Goal: Information Seeking & Learning: Learn about a topic

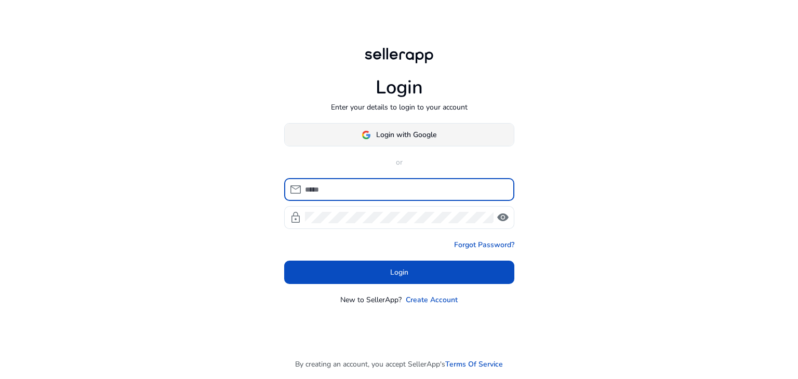
click at [405, 139] on span "Login with Google" at bounding box center [406, 134] width 60 height 11
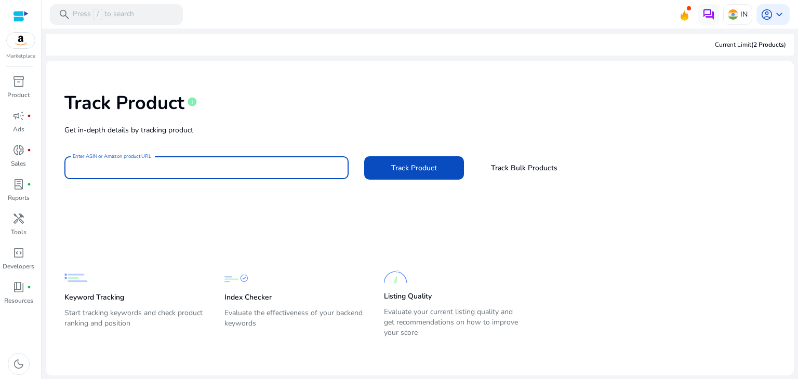
click at [112, 163] on input "Enter ASIN or Amazon product URL" at bounding box center [207, 167] width 268 height 11
paste input "**********"
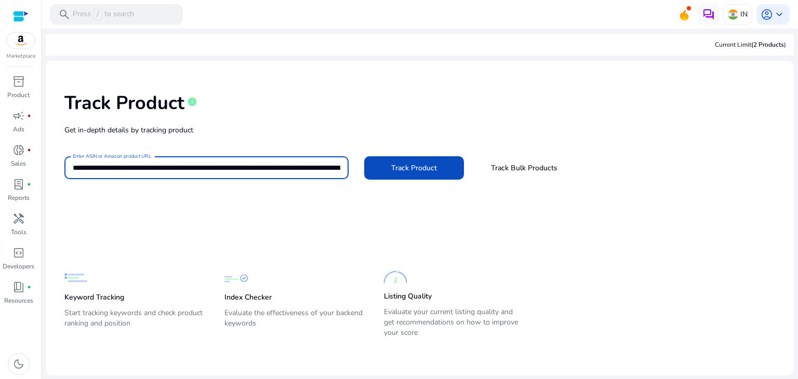
scroll to position [0, 1207]
type input "**********"
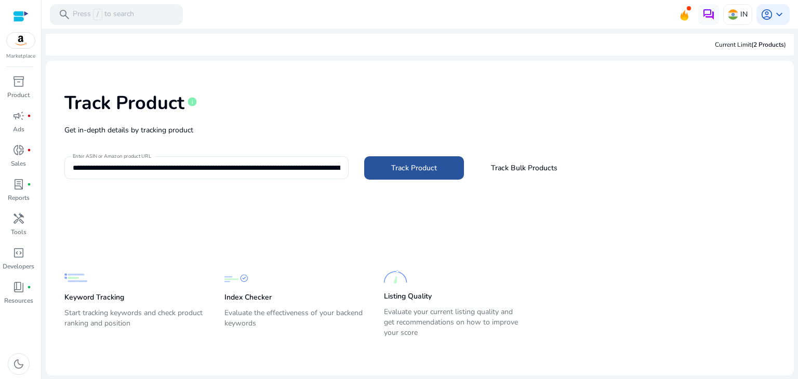
click at [389, 167] on span at bounding box center [414, 167] width 100 height 25
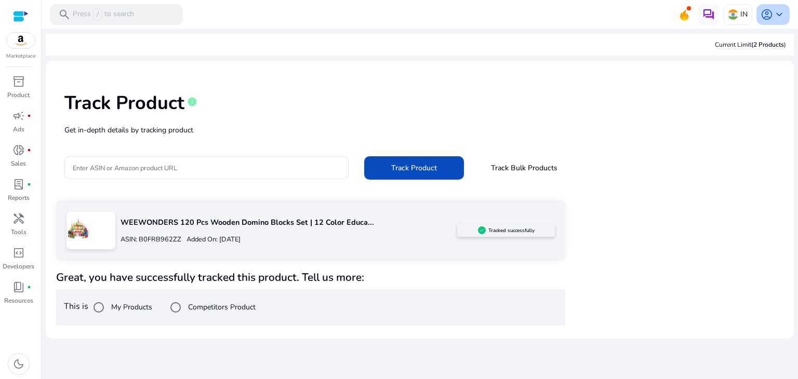
click at [777, 24] on div "account_circle keyboard_arrow_down" at bounding box center [773, 14] width 33 height 21
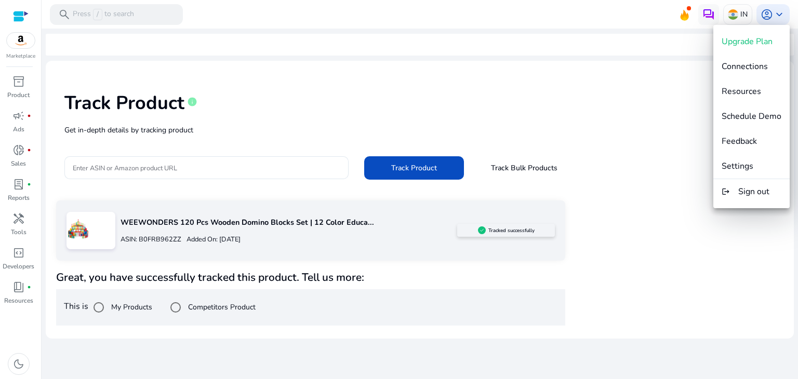
click at [630, 163] on div at bounding box center [399, 189] width 798 height 379
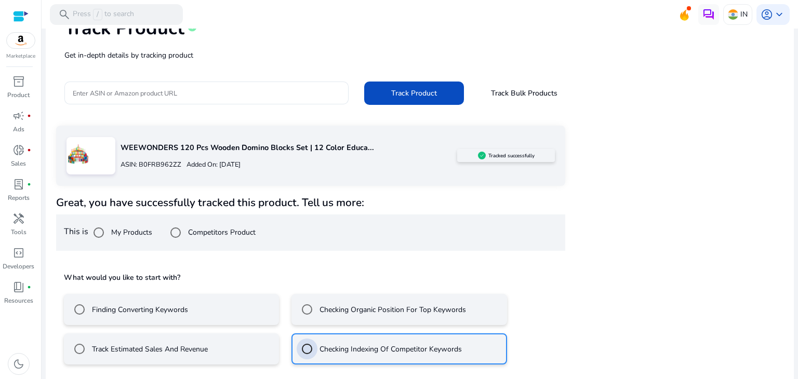
scroll to position [121, 0]
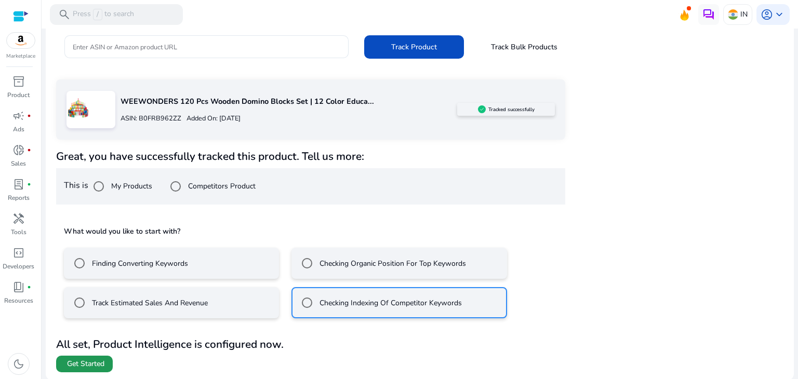
click at [102, 363] on span "Get Started" at bounding box center [85, 364] width 37 height 10
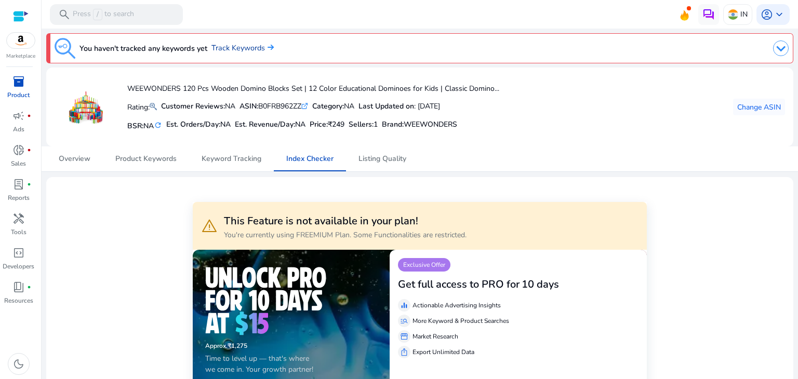
click at [261, 47] on link "Track Keywords" at bounding box center [243, 48] width 62 height 11
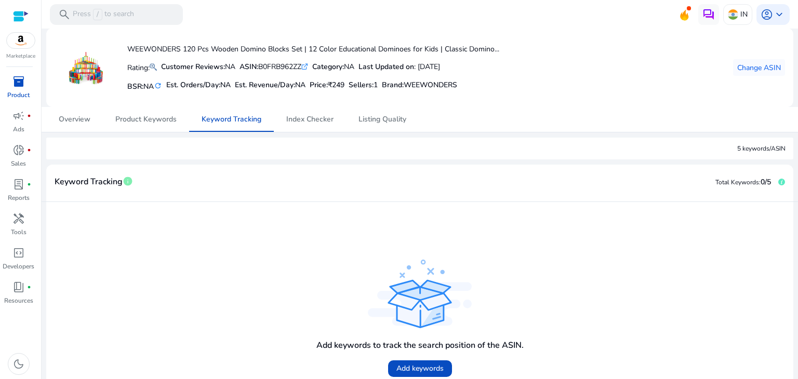
scroll to position [42, 0]
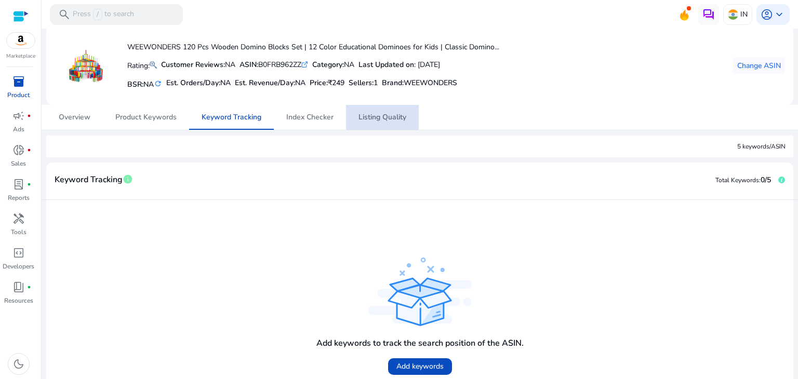
click at [382, 121] on span "Listing Quality" at bounding box center [383, 117] width 48 height 7
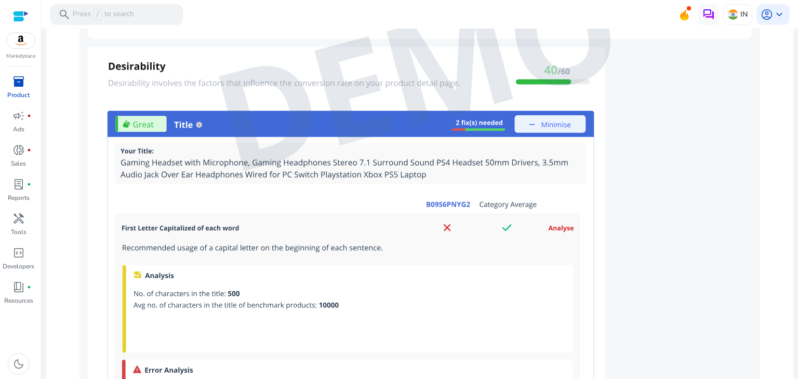
scroll to position [904, 0]
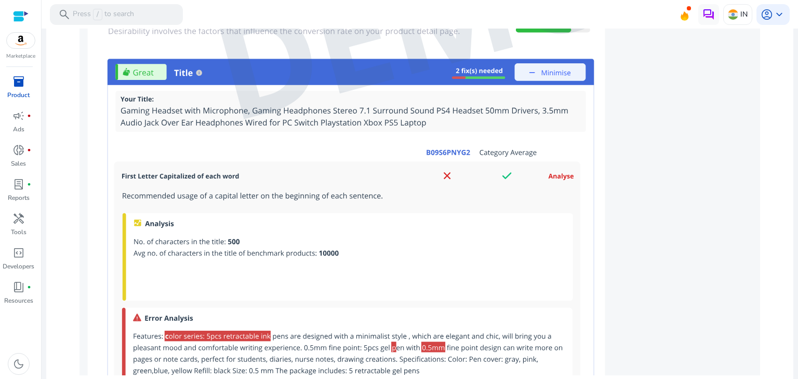
click at [183, 64] on img at bounding box center [420, 21] width 681 height 710
click at [181, 72] on img at bounding box center [420, 21] width 681 height 710
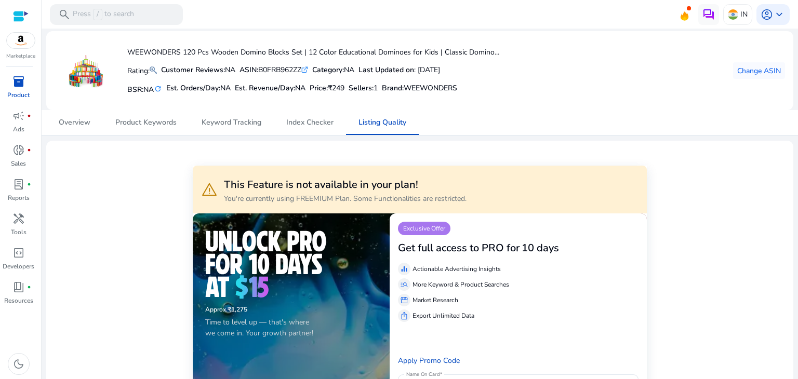
scroll to position [0, 0]
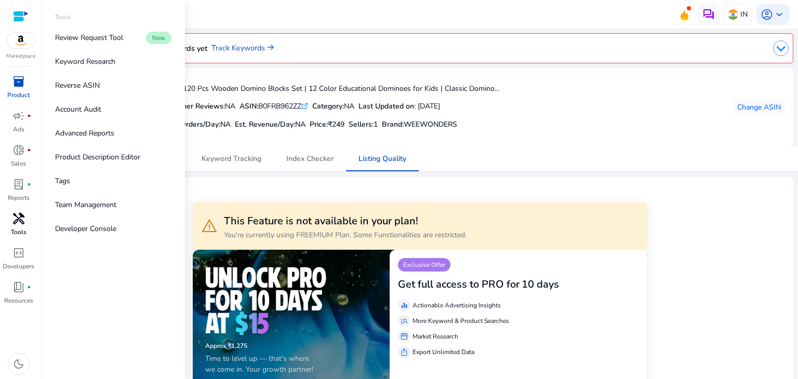
click at [19, 223] on span "handyman" at bounding box center [18, 219] width 12 height 12
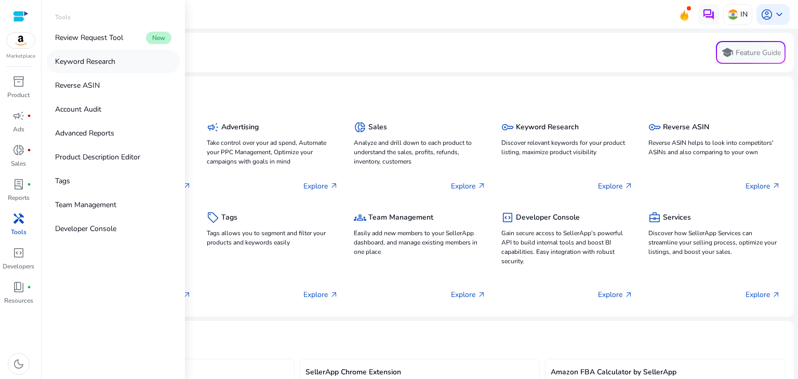
click at [100, 64] on p "Keyword Research" at bounding box center [85, 61] width 60 height 11
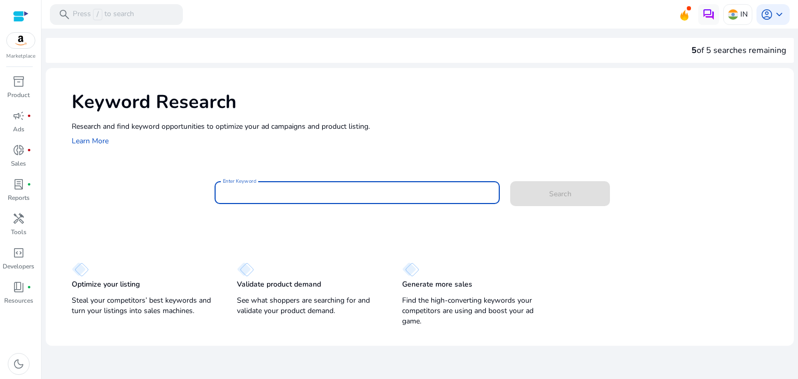
click at [263, 192] on input "Enter Keyword" at bounding box center [357, 192] width 269 height 11
type input "*"
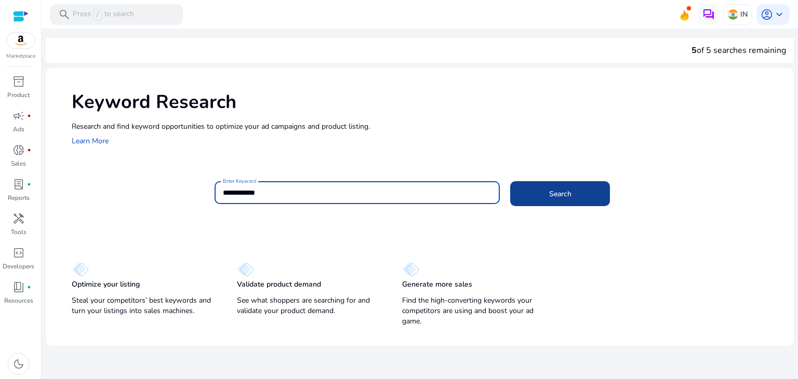
type input "**********"
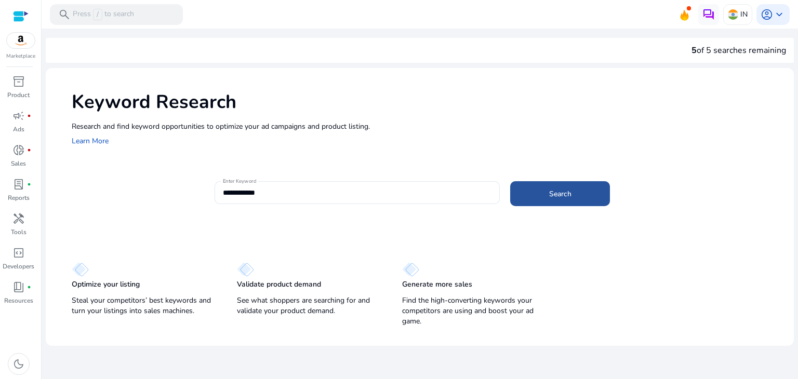
click at [584, 192] on span at bounding box center [560, 193] width 100 height 25
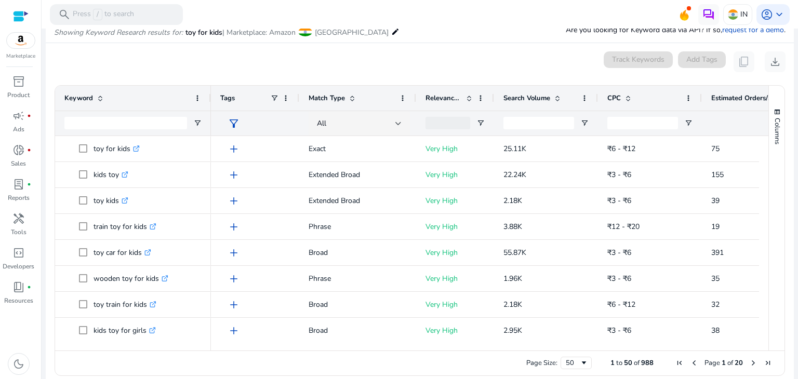
click at [530, 99] on span "Search Volume" at bounding box center [527, 98] width 47 height 9
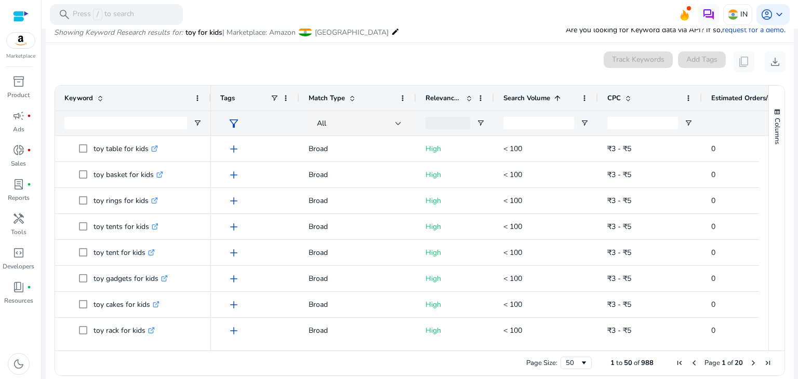
click at [530, 99] on span "Search Volume" at bounding box center [527, 98] width 47 height 9
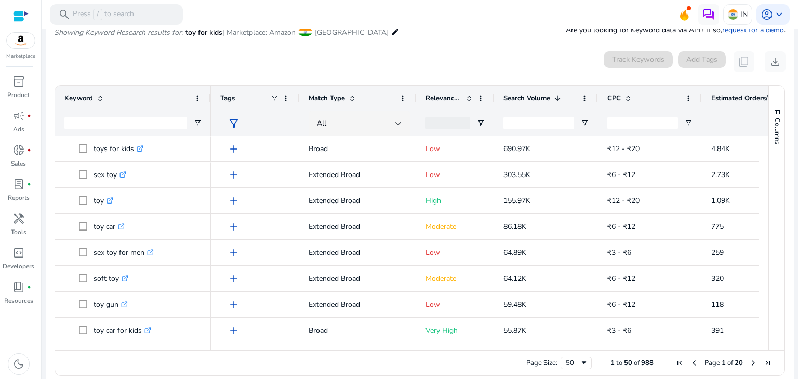
drag, startPoint x: 765, startPoint y: 178, endPoint x: 779, endPoint y: 199, distance: 25.1
click at [779, 199] on div "Columns" at bounding box center [777, 218] width 16 height 265
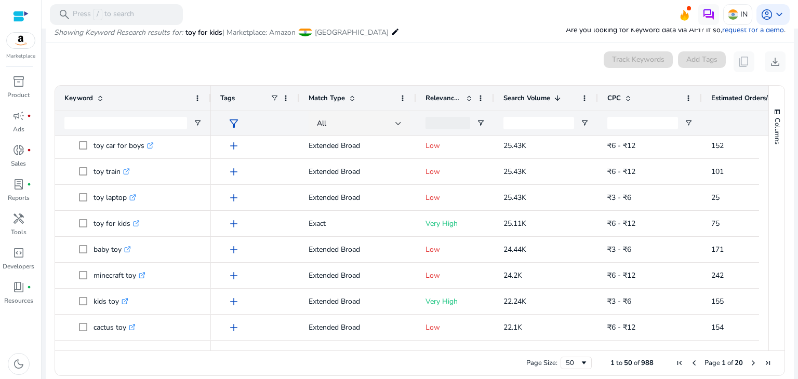
scroll to position [466, 0]
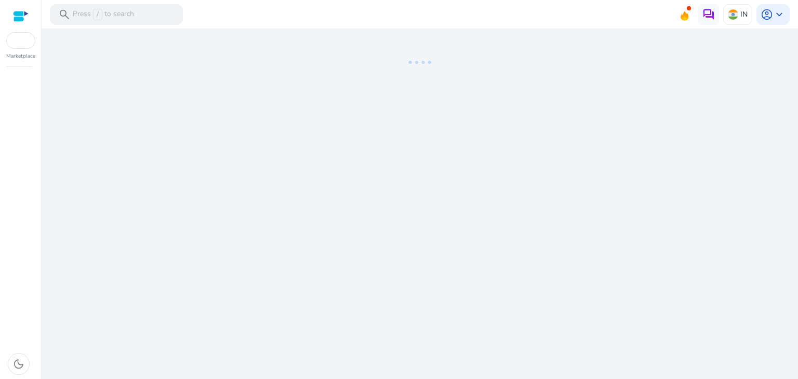
click at [426, 129] on div "We are getting things ready for you..." at bounding box center [420, 204] width 748 height 351
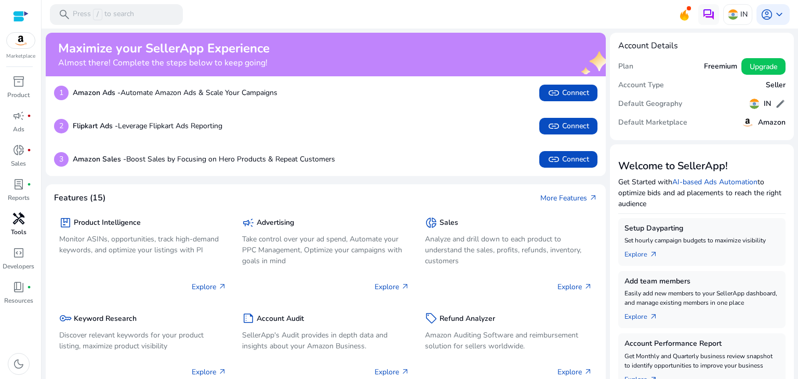
click at [21, 220] on span "handyman" at bounding box center [18, 219] width 12 height 12
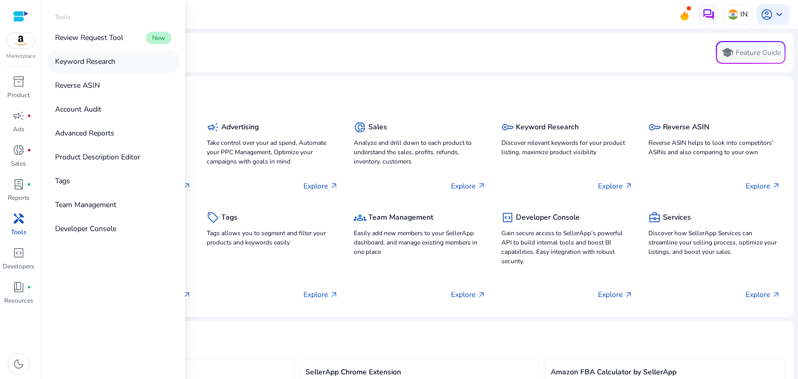
click at [112, 61] on p "Keyword Research" at bounding box center [85, 61] width 60 height 11
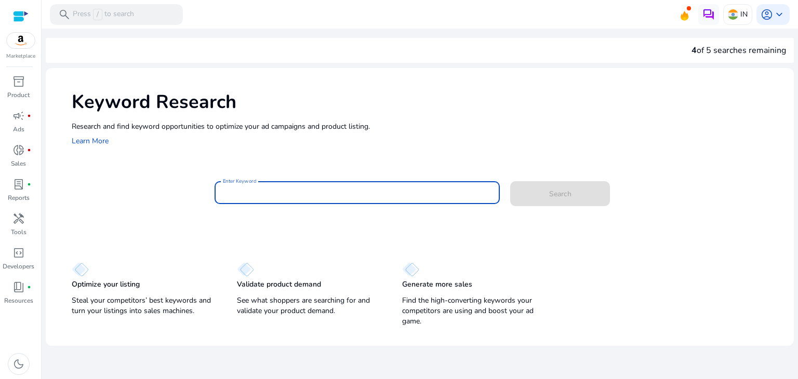
click at [237, 188] on input "Enter Keyword" at bounding box center [357, 192] width 269 height 11
paste input "**********"
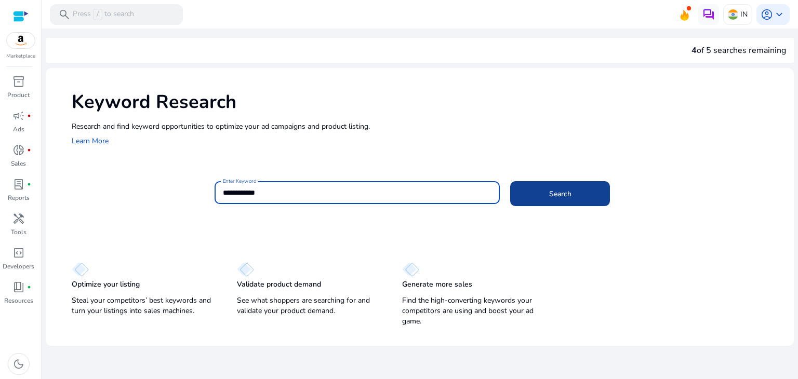
type input "**********"
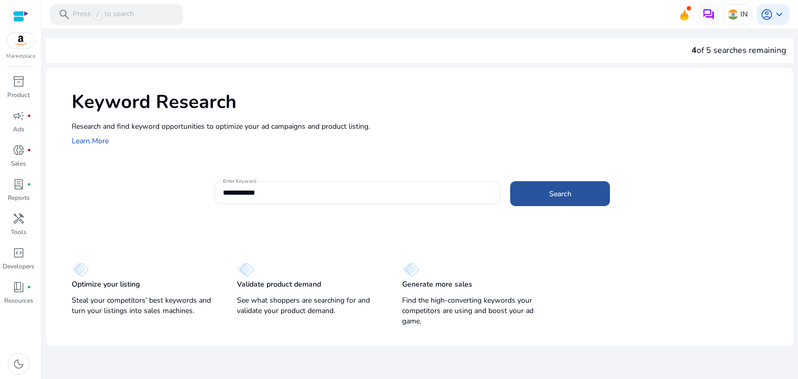
click at [571, 196] on span "Search" at bounding box center [560, 194] width 22 height 11
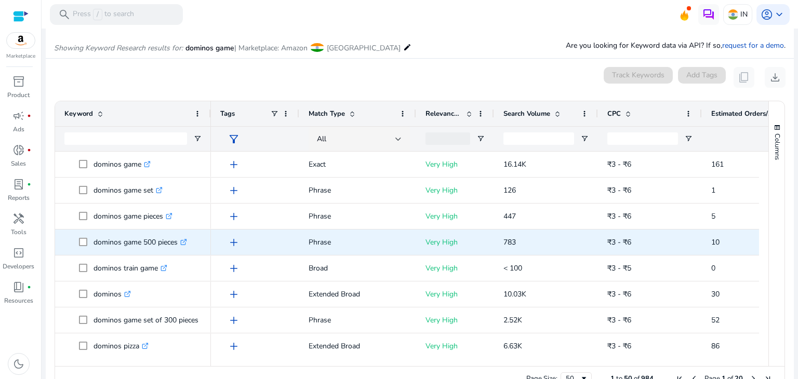
scroll to position [124, 0]
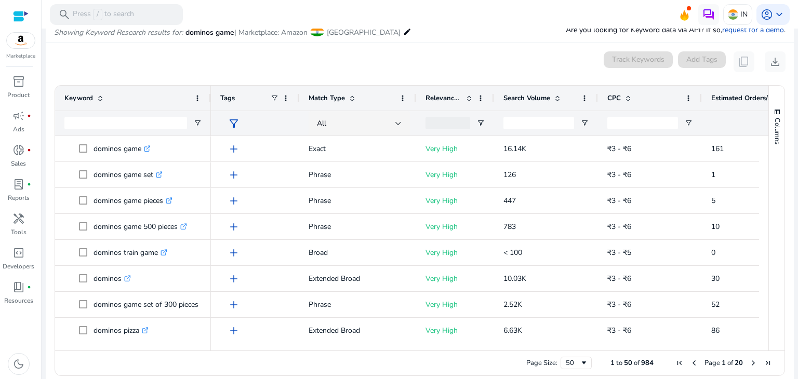
click at [520, 104] on div "Search Volume" at bounding box center [541, 98] width 74 height 20
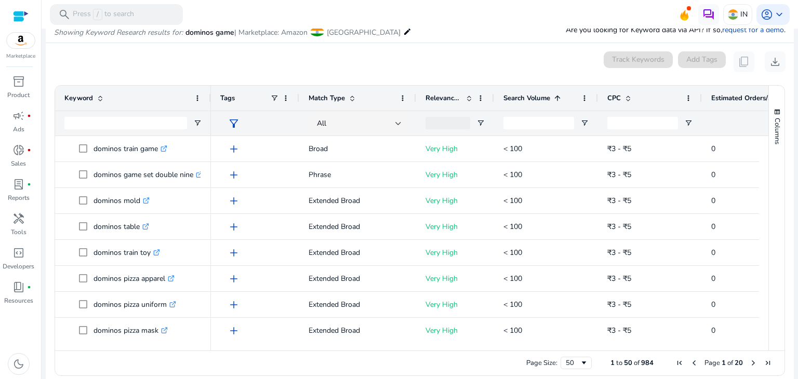
click at [520, 104] on div "Search Volume 1" at bounding box center [541, 98] width 74 height 20
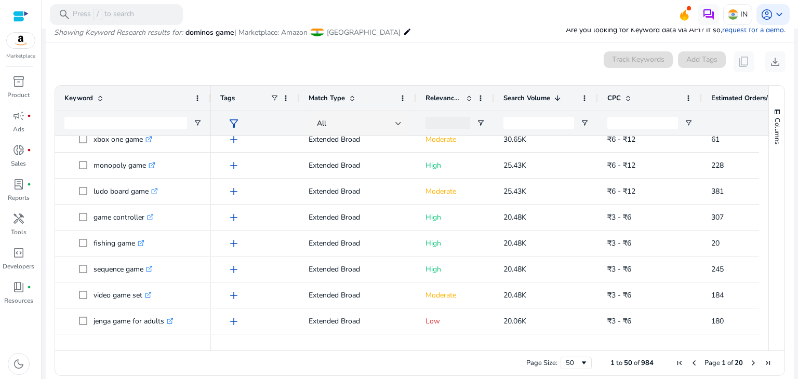
scroll to position [0, 0]
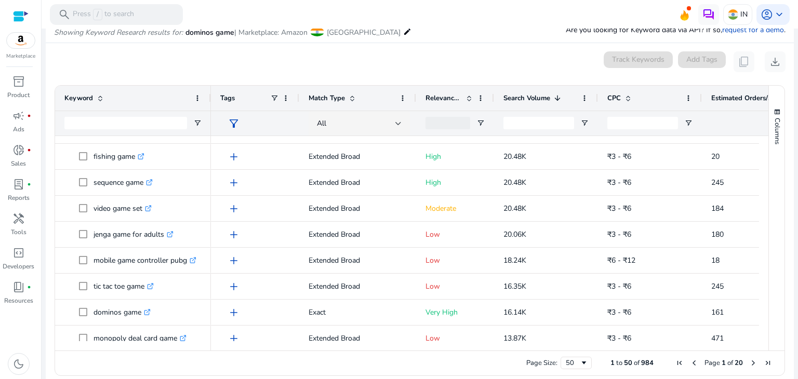
click at [448, 124] on div at bounding box center [448, 123] width 45 height 12
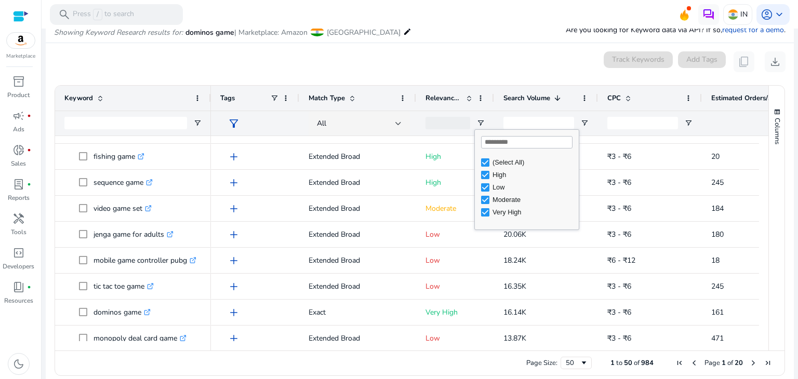
click at [483, 148] on input "Search filter values" at bounding box center [526, 142] width 91 height 12
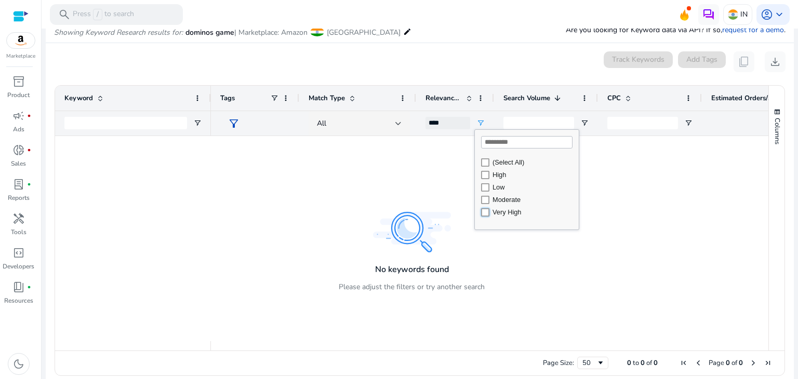
type input "**********"
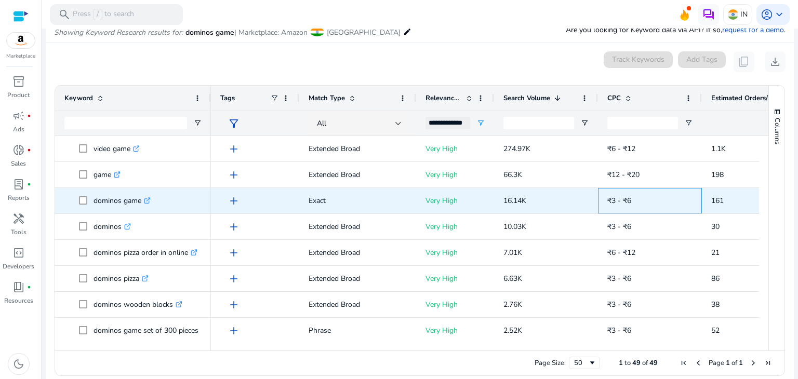
click at [682, 197] on span "₹3 - ₹6" at bounding box center [649, 200] width 85 height 21
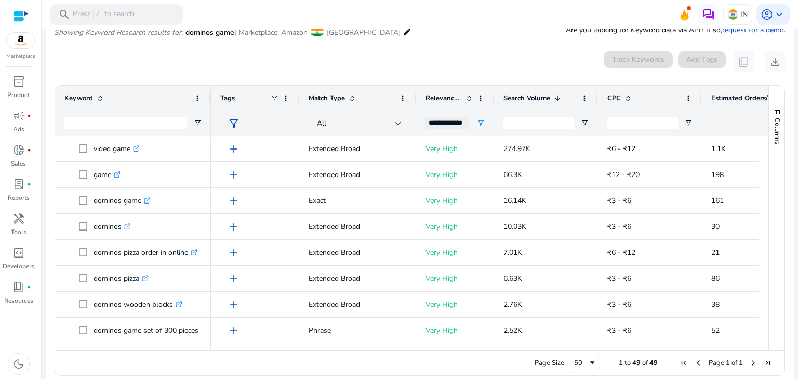
click at [403, 35] on mat-icon "edit" at bounding box center [407, 31] width 8 height 12
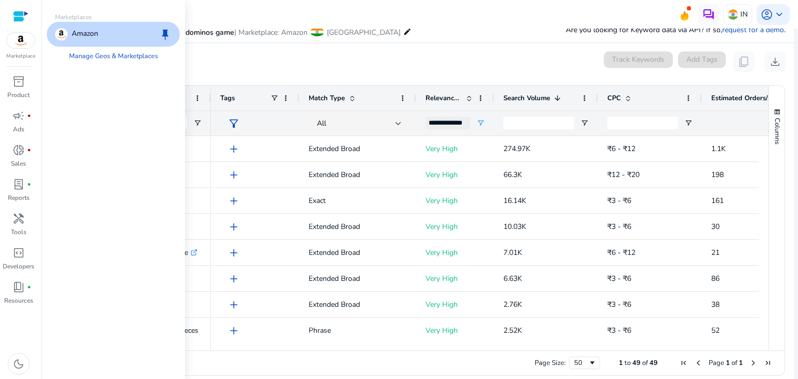
click at [409, 46] on mat-card "0 keyword(s) selected Track Keywords Add Tags content_copy download Press SPACE…" at bounding box center [420, 216] width 748 height 347
click at [353, 30] on div at bounding box center [420, 30] width 757 height 2
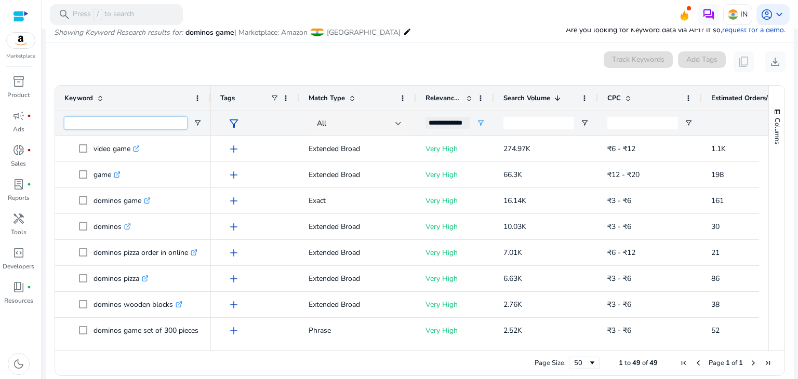
click at [98, 124] on input "Keyword Filter Input" at bounding box center [125, 123] width 123 height 12
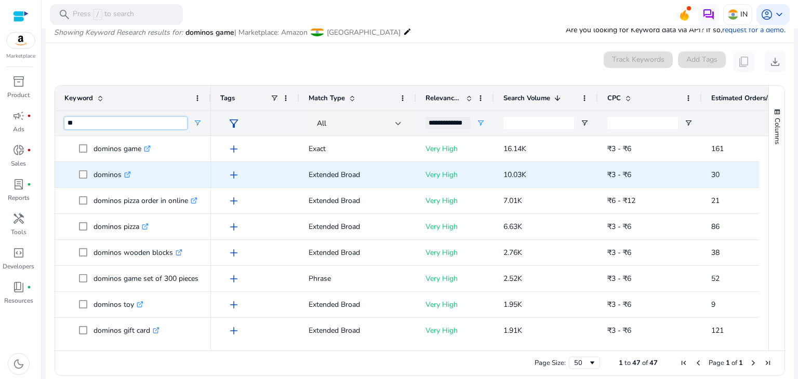
type input "***"
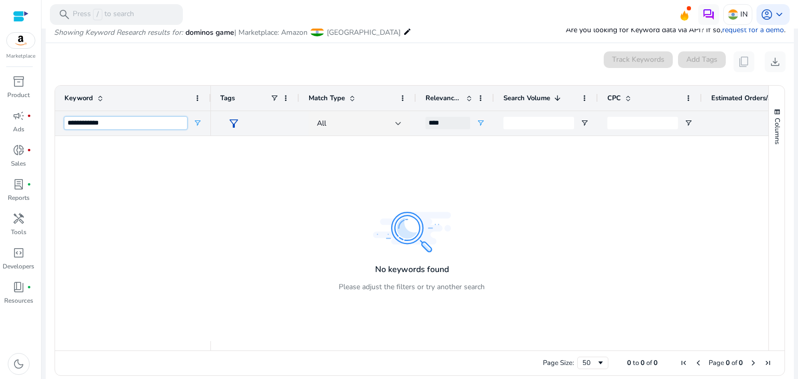
type input "**********"
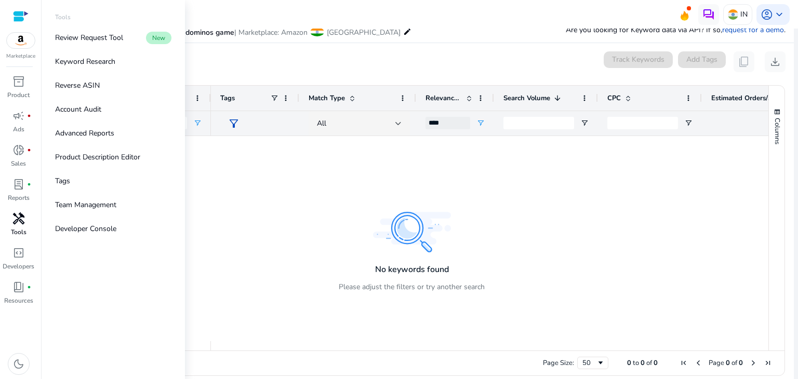
click at [19, 228] on p "Tools" at bounding box center [19, 232] width 16 height 9
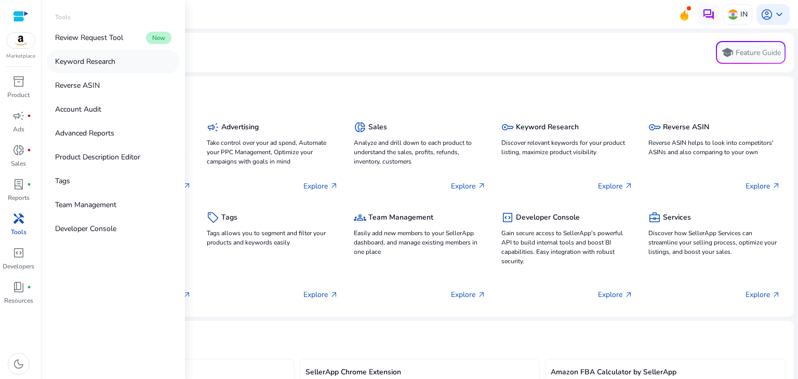
click at [99, 61] on p "Keyword Research" at bounding box center [85, 61] width 60 height 11
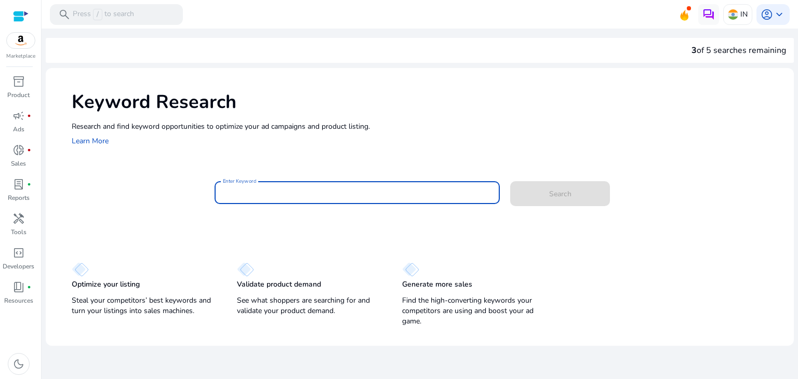
click at [278, 194] on input "Enter Keyword" at bounding box center [357, 192] width 269 height 11
paste input "**********"
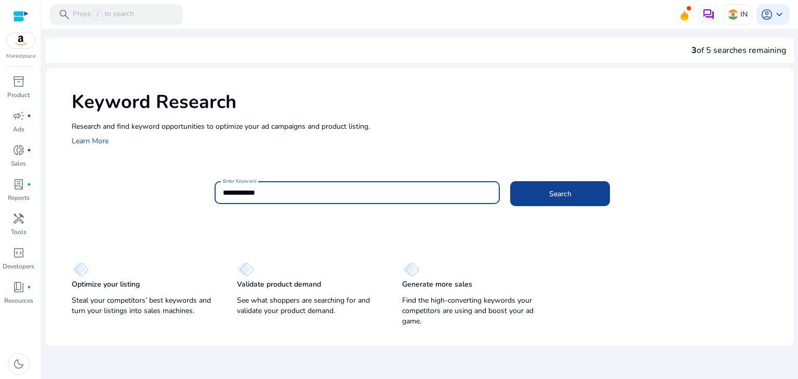
type input "**********"
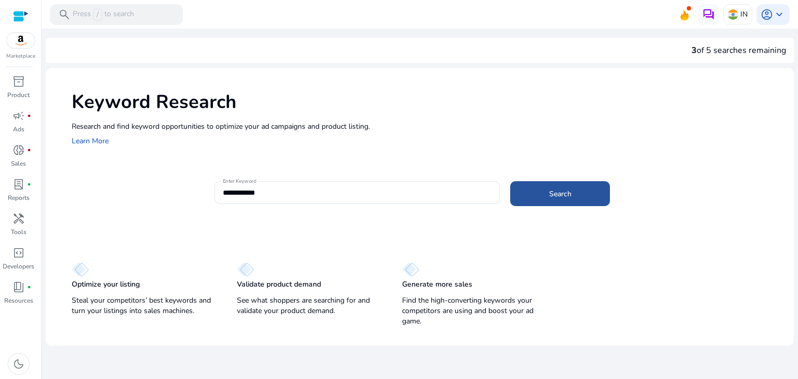
click at [553, 199] on span "Search" at bounding box center [560, 194] width 22 height 11
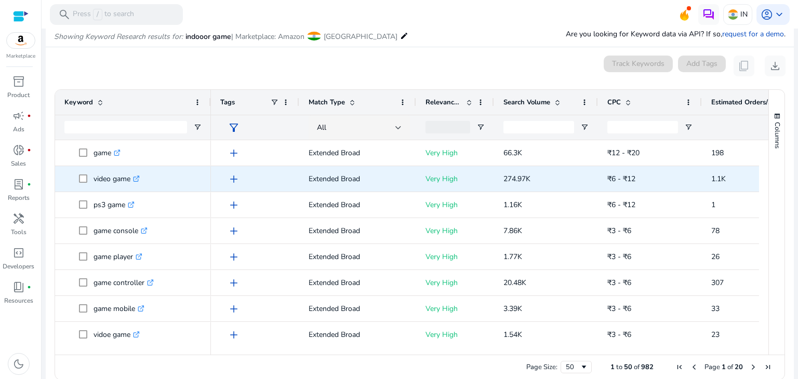
scroll to position [124, 0]
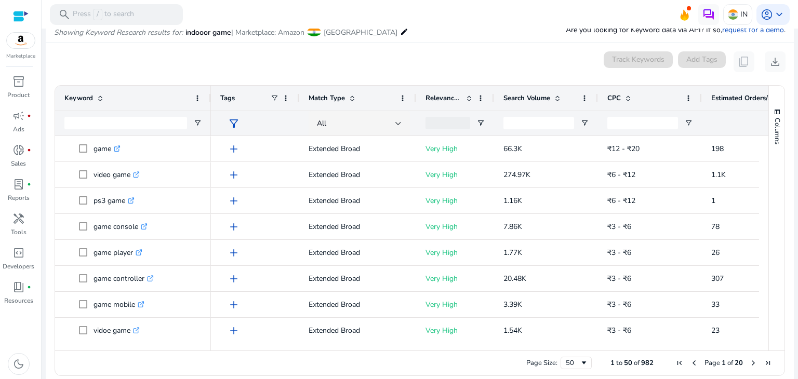
click at [526, 98] on span "Search Volume" at bounding box center [527, 98] width 47 height 9
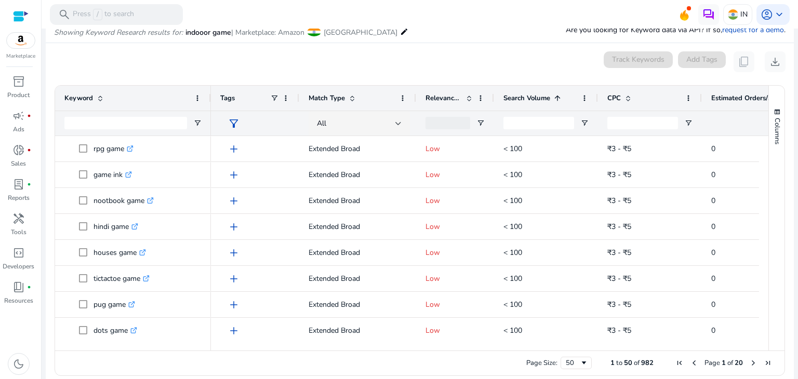
click at [526, 98] on span "Search Volume" at bounding box center [527, 98] width 47 height 9
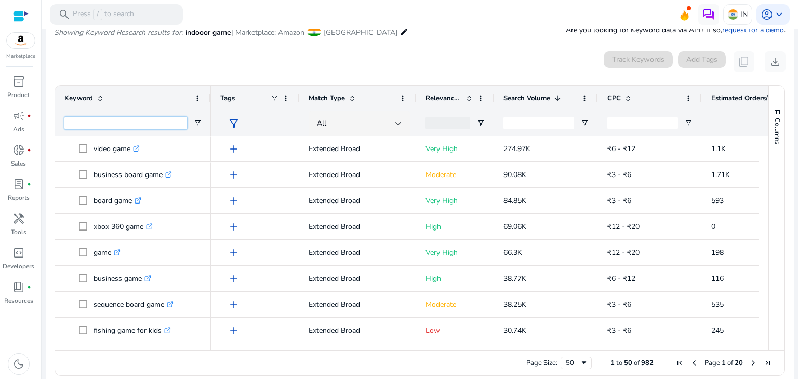
click at [144, 123] on input "Keyword Filter Input" at bounding box center [125, 123] width 123 height 12
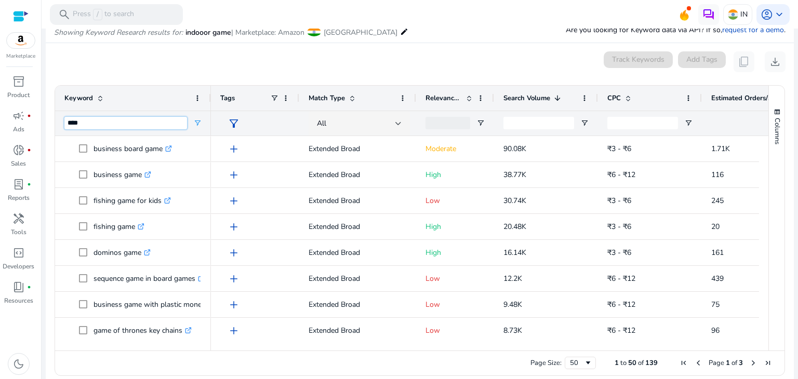
type input "*****"
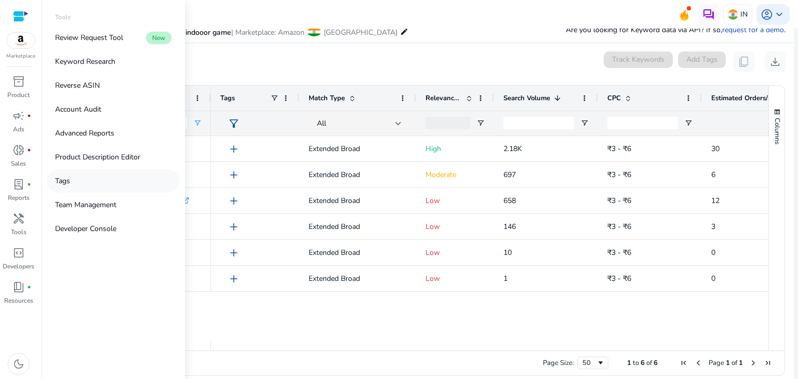
type input "*****"
click at [67, 179] on p "Tags" at bounding box center [62, 181] width 15 height 11
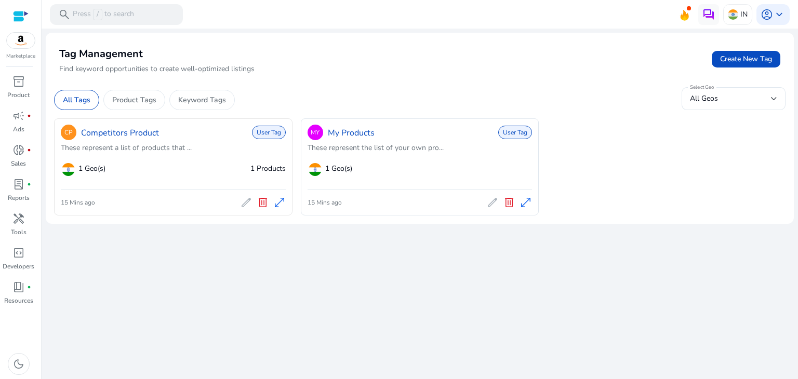
click at [177, 199] on div "15 Mins ago edit delete open_in_full" at bounding box center [173, 202] width 225 height 17
click at [21, 159] on p "Sales" at bounding box center [18, 163] width 15 height 9
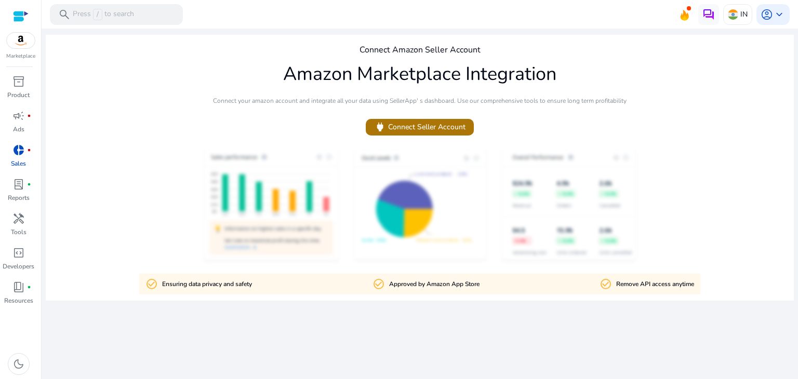
click at [406, 129] on span "power Connect Seller Account" at bounding box center [419, 127] width 91 height 12
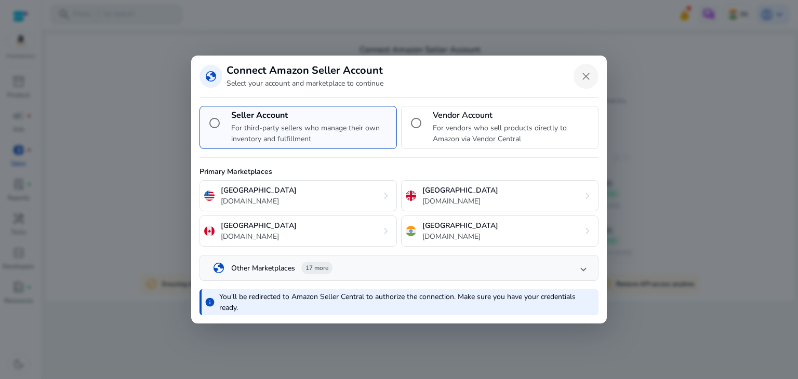
click at [584, 74] on span "Close dialog" at bounding box center [586, 76] width 25 height 25
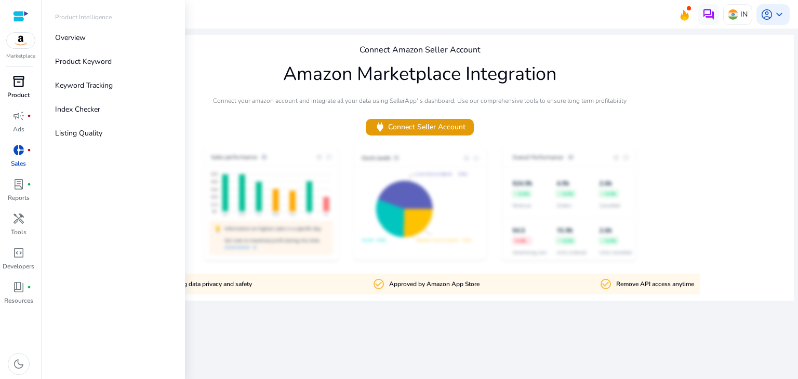
click at [16, 94] on p "Product" at bounding box center [18, 94] width 22 height 9
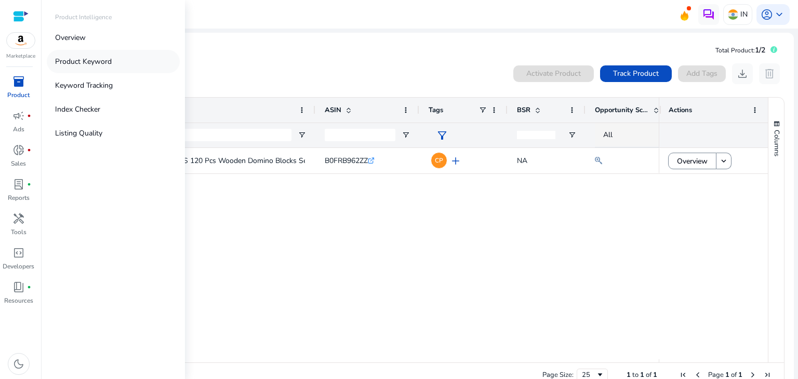
click at [69, 65] on p "Product Keyword" at bounding box center [83, 61] width 57 height 11
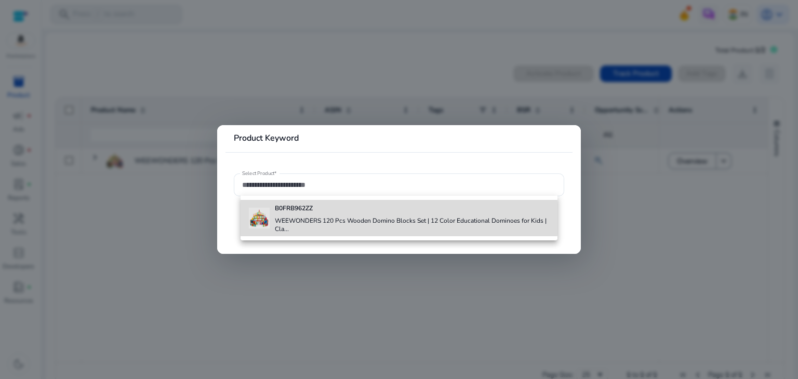
click at [270, 218] on div "B0FRB962ZZ WEEWONDERS 120 Pcs Wooden Domino Blocks Set | 12 Color Educational D…" at bounding box center [399, 218] width 300 height 36
type input "**********"
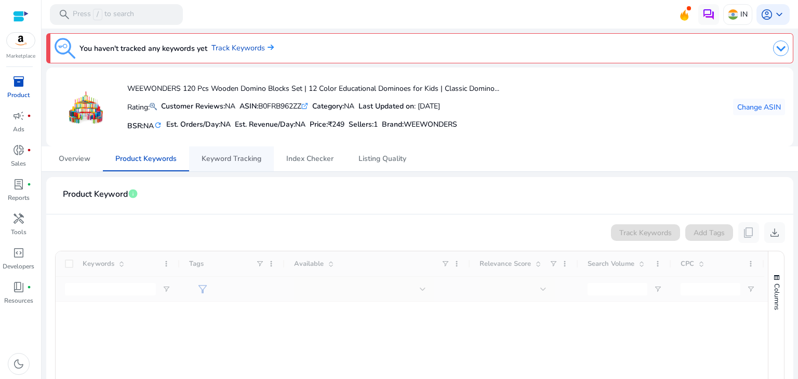
click at [227, 156] on span "Keyword Tracking" at bounding box center [232, 158] width 60 height 7
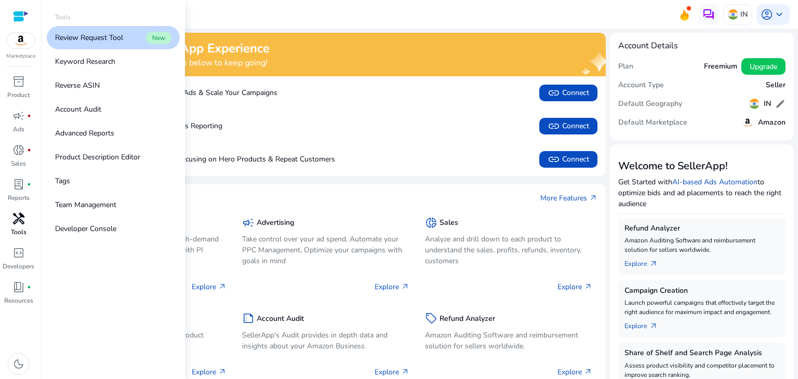
click at [19, 219] on span "handyman" at bounding box center [18, 219] width 12 height 12
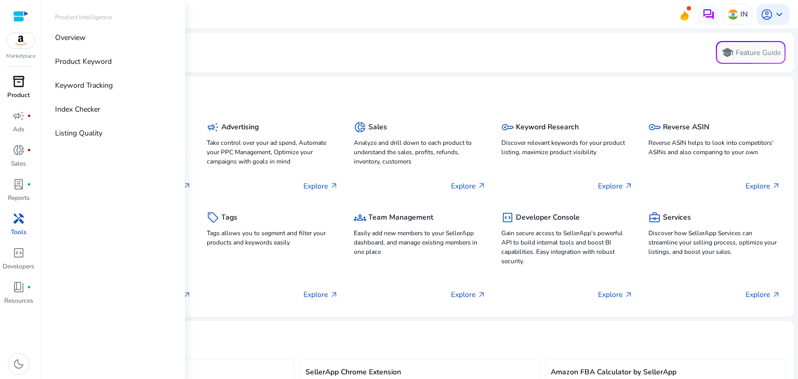
click at [12, 83] on span "inventory_2" at bounding box center [18, 81] width 12 height 12
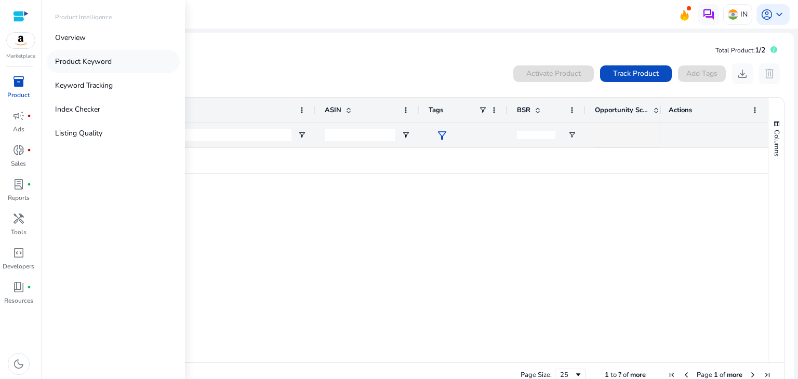
click at [82, 65] on p "Product Keyword" at bounding box center [83, 61] width 57 height 11
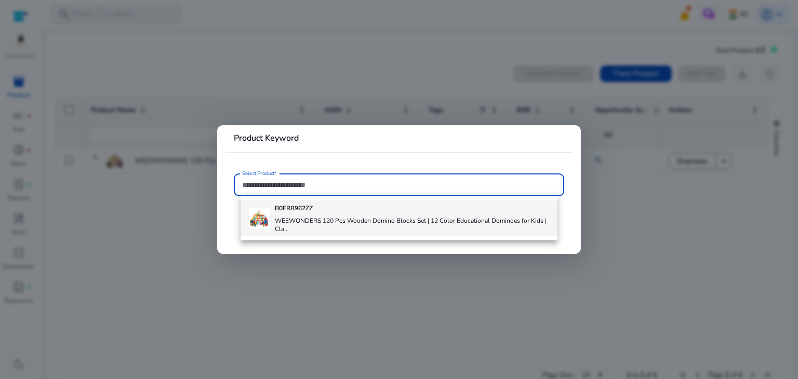
paste input "**********"
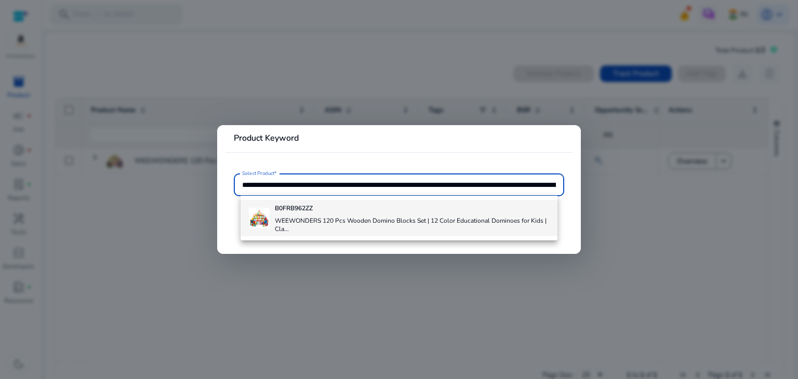
scroll to position [0, 2155]
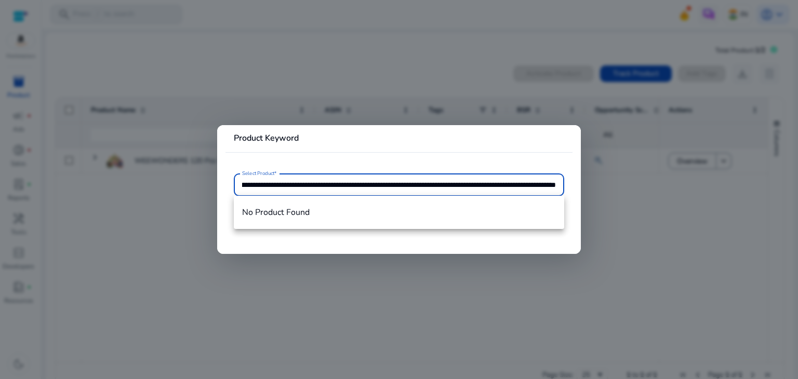
type input "**********"
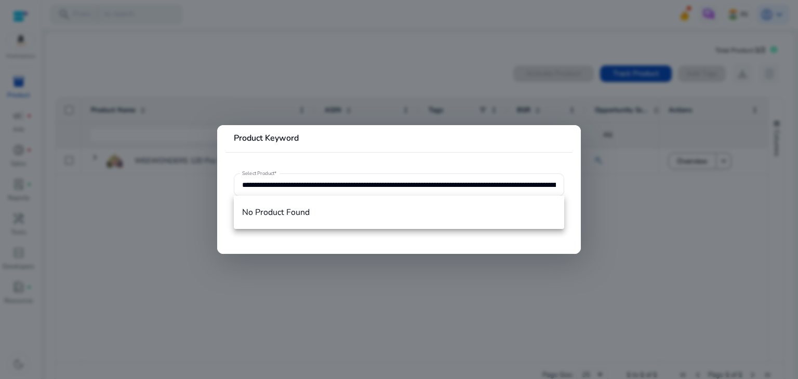
click at [589, 237] on div at bounding box center [399, 189] width 798 height 379
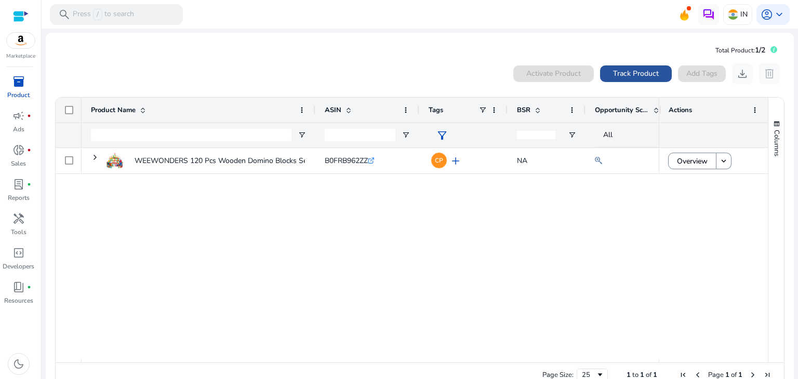
click at [645, 75] on span "Track Product" at bounding box center [636, 73] width 46 height 11
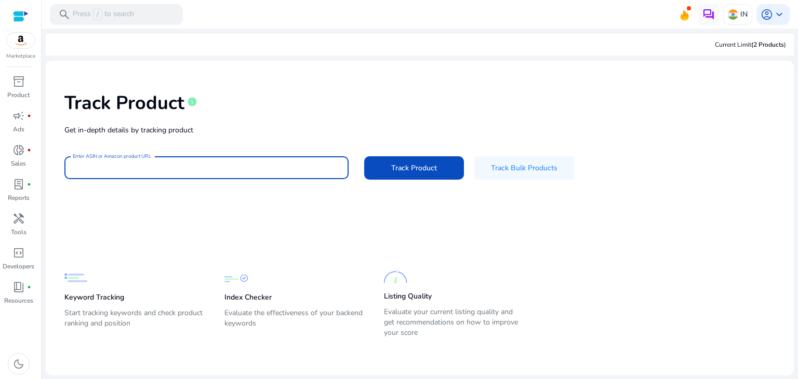
click at [181, 173] on input "Enter ASIN or Amazon product URL" at bounding box center [207, 167] width 268 height 11
paste input "**********"
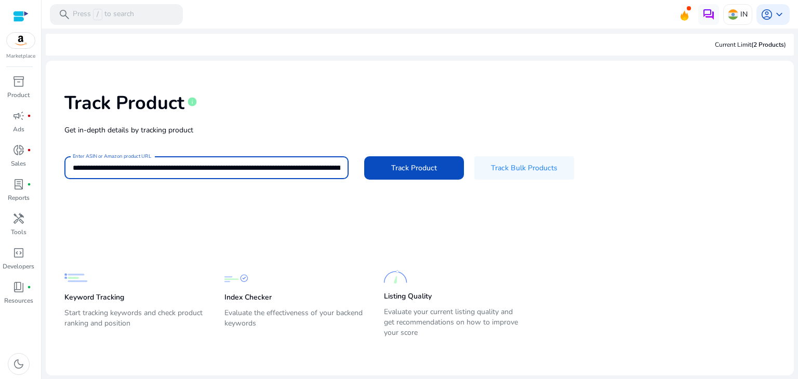
scroll to position [0, 2201]
type input "**********"
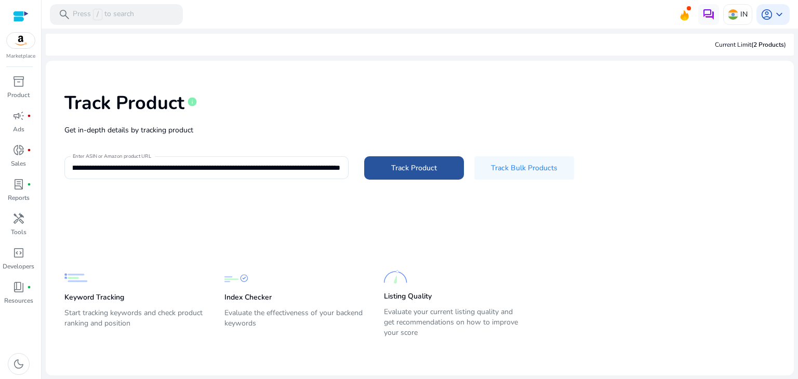
scroll to position [0, 0]
click at [393, 163] on span "Track Product" at bounding box center [414, 168] width 46 height 11
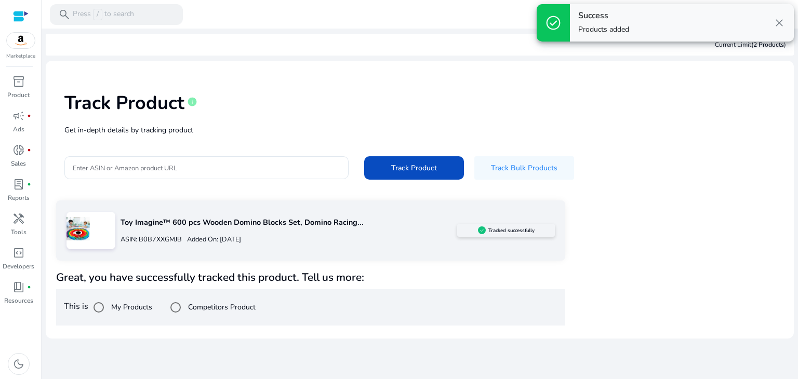
click at [254, 228] on p "Toy Imagine™ 600 pcs Wooden Domino Blocks Set, Domino Racing..." at bounding box center [289, 222] width 337 height 11
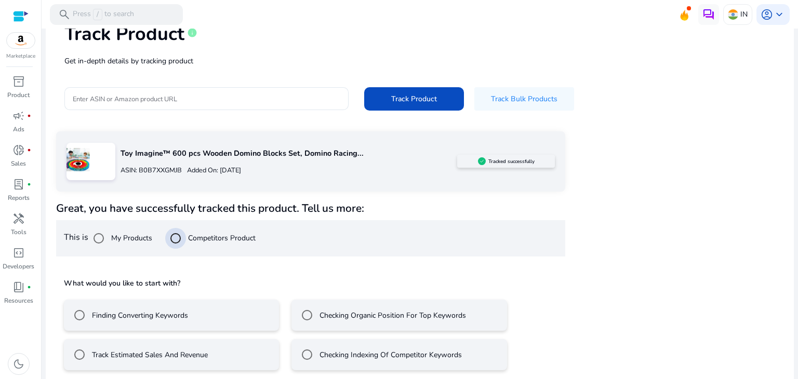
scroll to position [75, 0]
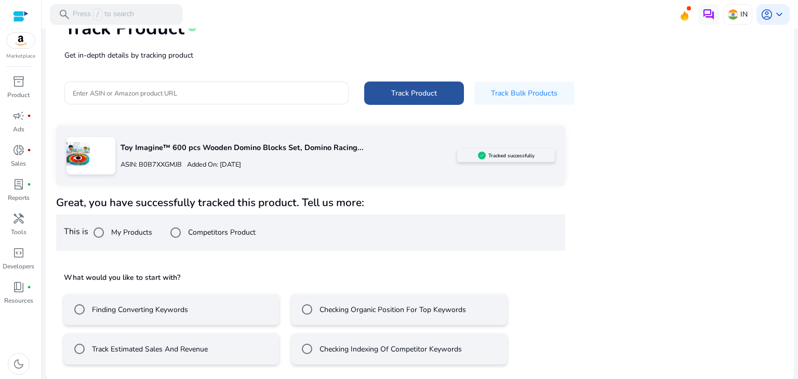
click at [424, 92] on span "Track Product" at bounding box center [414, 93] width 46 height 11
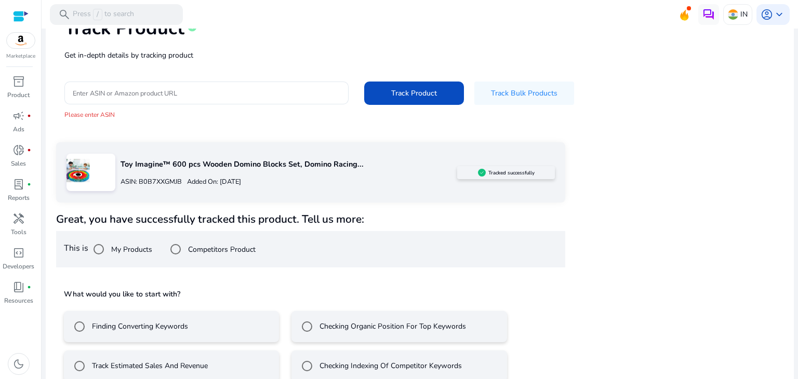
scroll to position [92, 0]
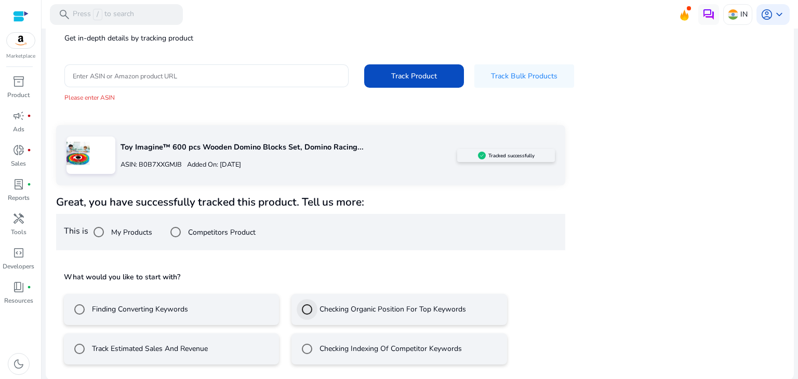
click at [316, 314] on div at bounding box center [307, 309] width 25 height 25
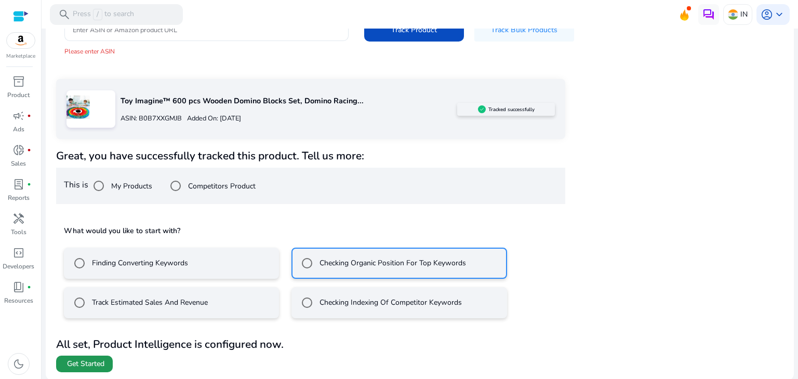
click at [82, 359] on span "Get Started" at bounding box center [85, 364] width 37 height 10
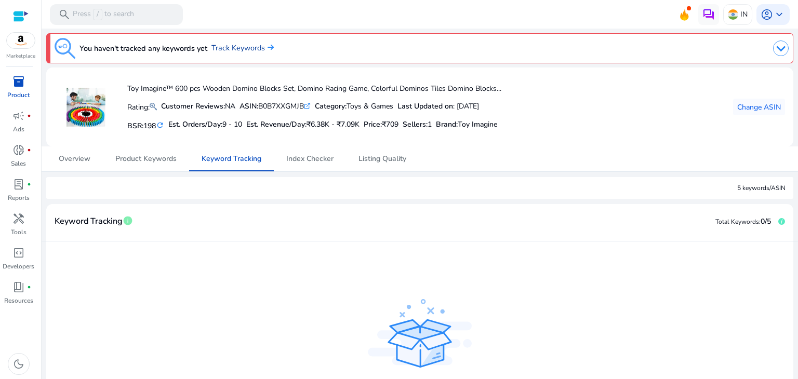
click at [245, 48] on link "Track Keywords" at bounding box center [243, 48] width 62 height 11
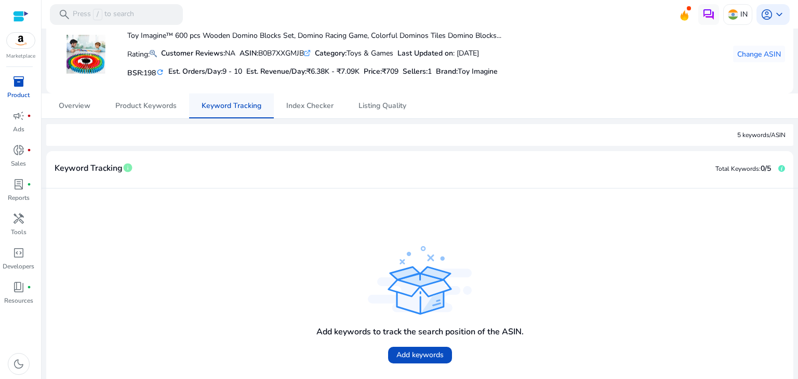
scroll to position [102, 0]
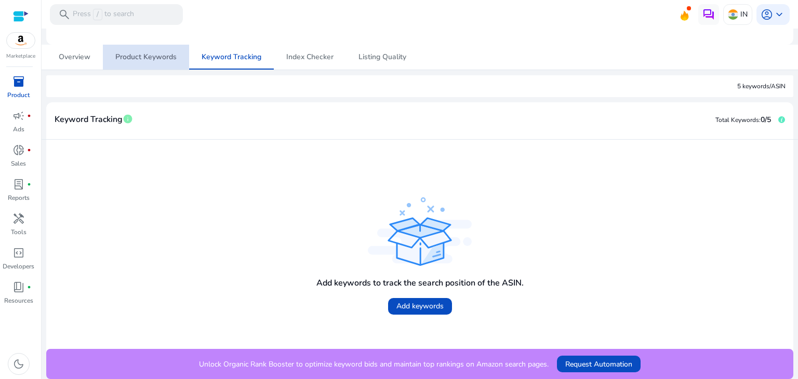
click at [127, 50] on span "Product Keywords" at bounding box center [145, 57] width 61 height 25
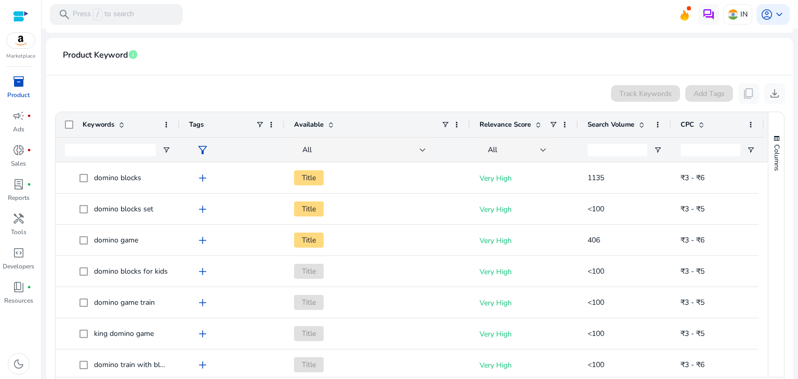
scroll to position [194, 0]
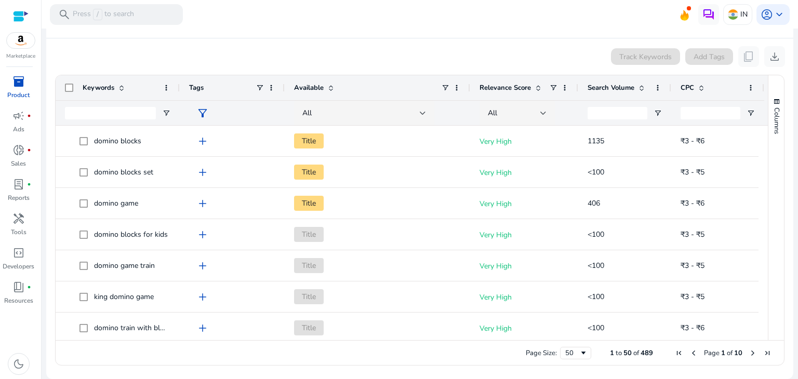
click at [614, 84] on span "Search Volume" at bounding box center [611, 87] width 47 height 9
click at [509, 115] on div "All" at bounding box center [514, 113] width 52 height 11
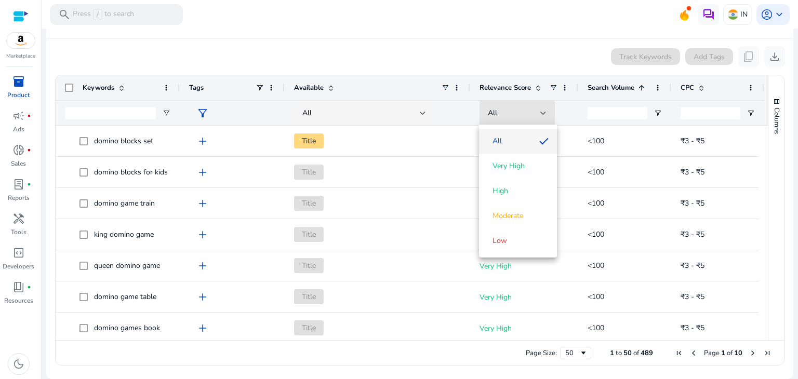
click at [609, 89] on div at bounding box center [399, 189] width 798 height 379
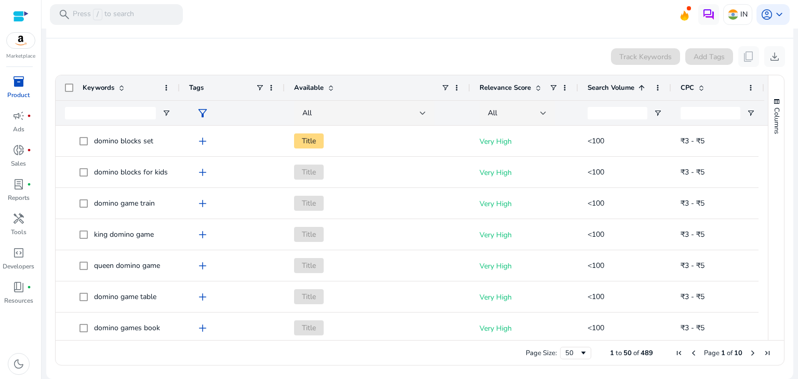
click at [610, 91] on span "Search Volume" at bounding box center [611, 87] width 47 height 9
